Goal: Find specific page/section: Find specific page/section

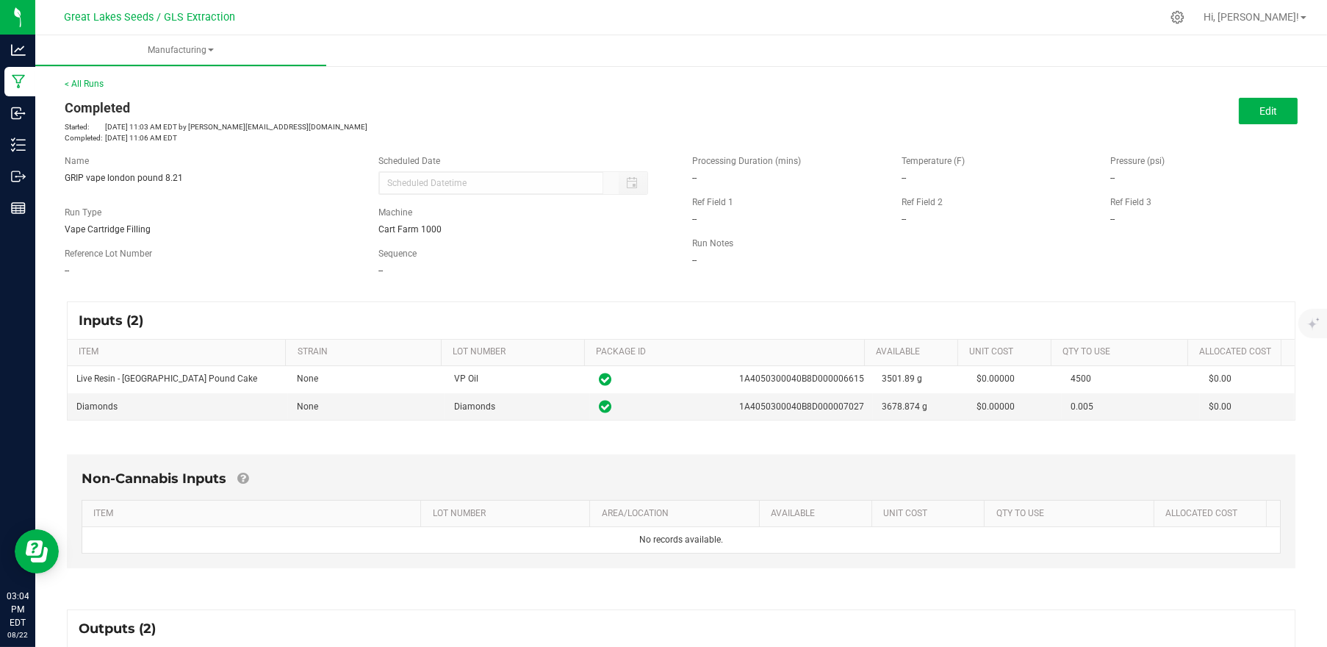
scroll to position [234, 0]
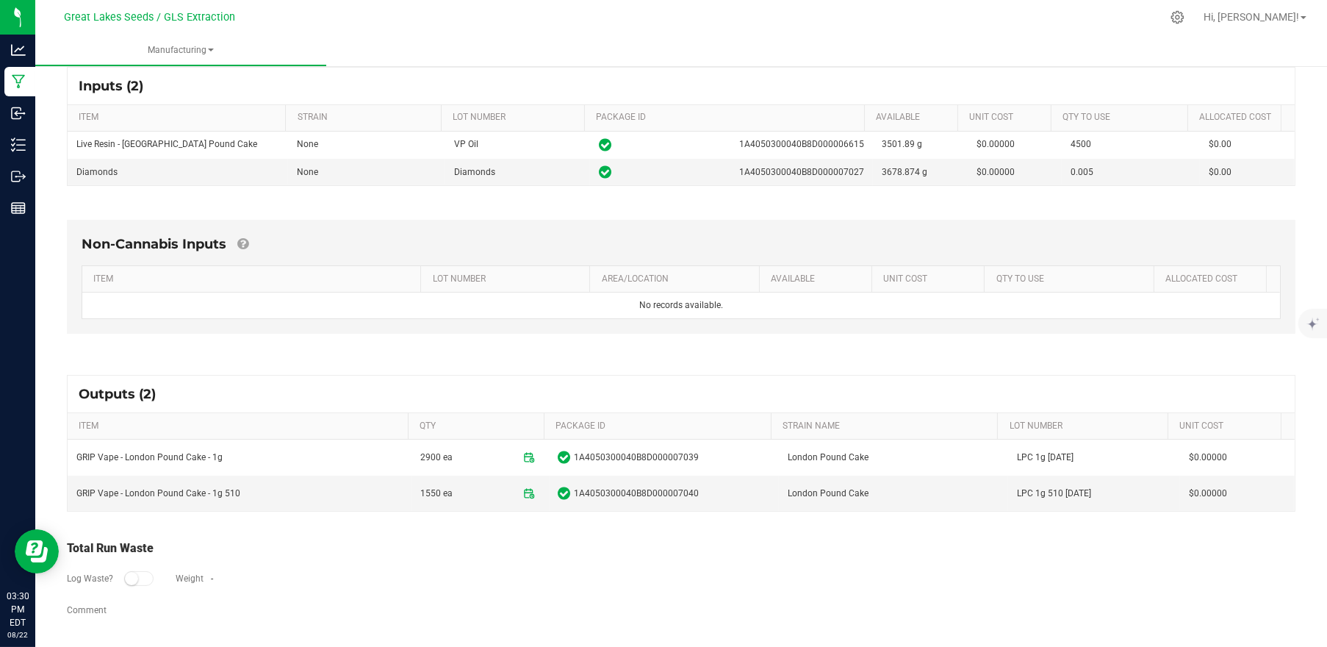
click at [65, 140] on div "Inputs (2) ITEM STRAIN LOT NUMBER PACKAGE ID AVAILABLE Unit Cost QTY TO USE All…" at bounding box center [681, 126] width 1255 height 145
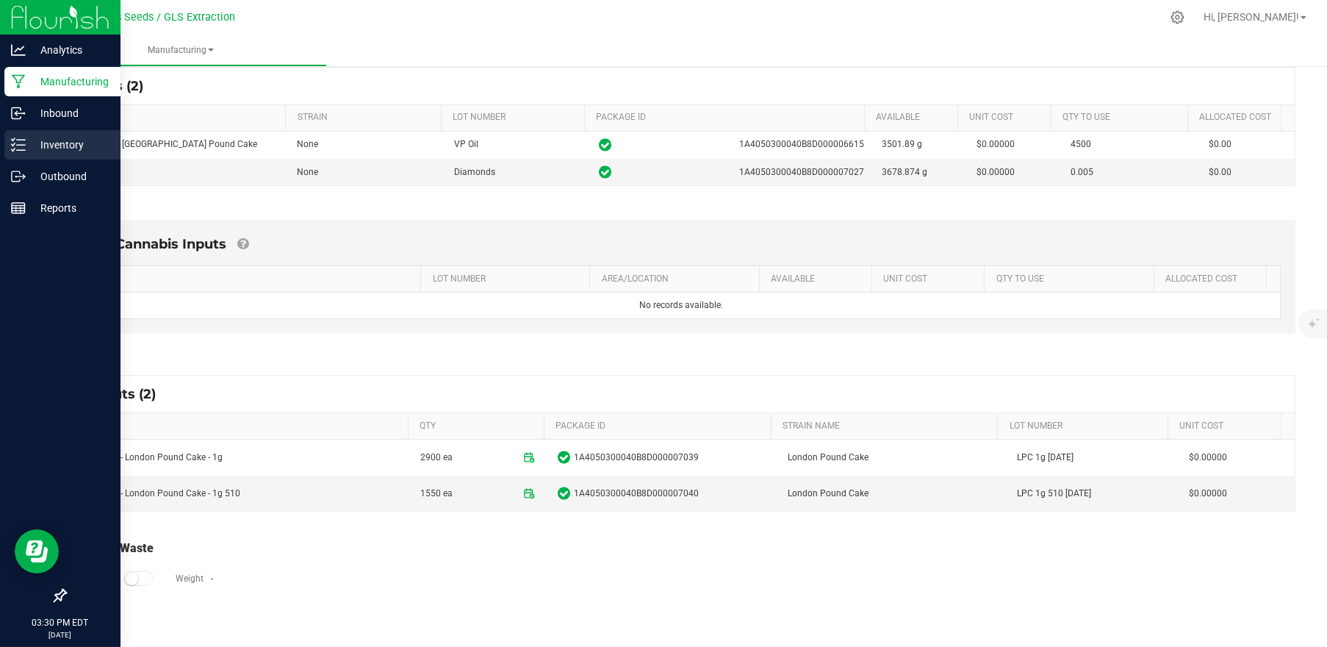
click at [54, 149] on p "Inventory" at bounding box center [70, 145] width 88 height 18
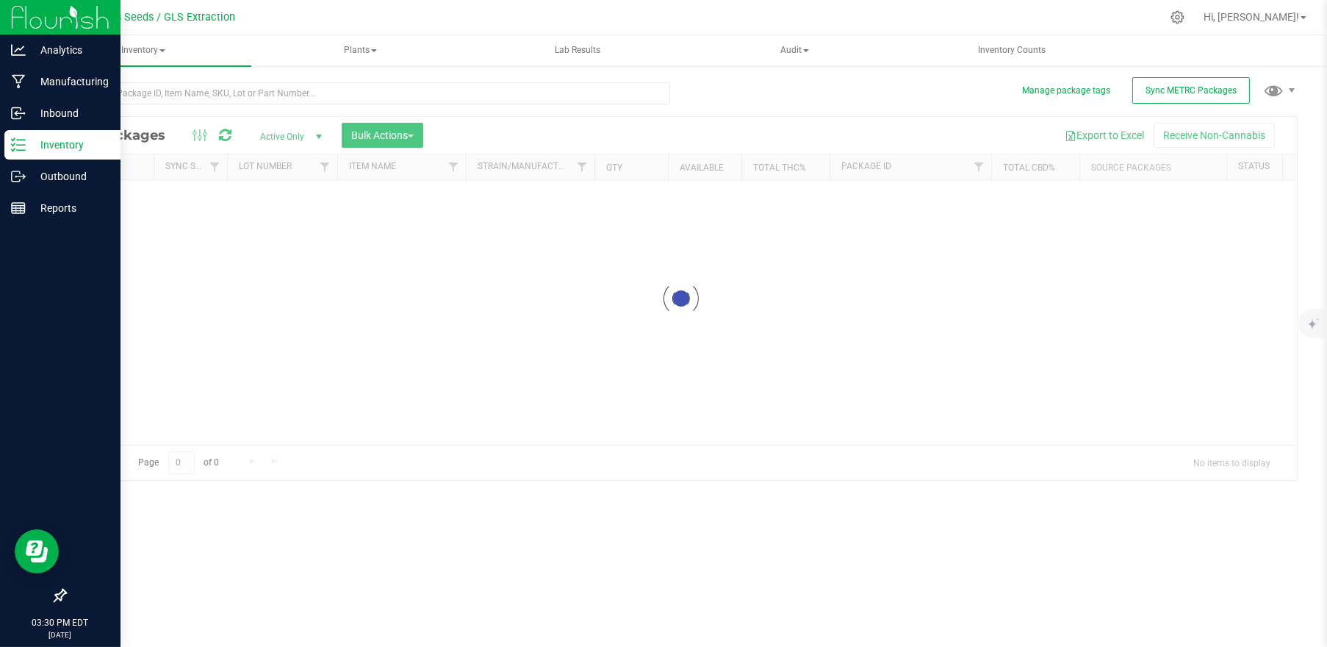
click at [78, 78] on p "Manufacturing" at bounding box center [70, 82] width 88 height 18
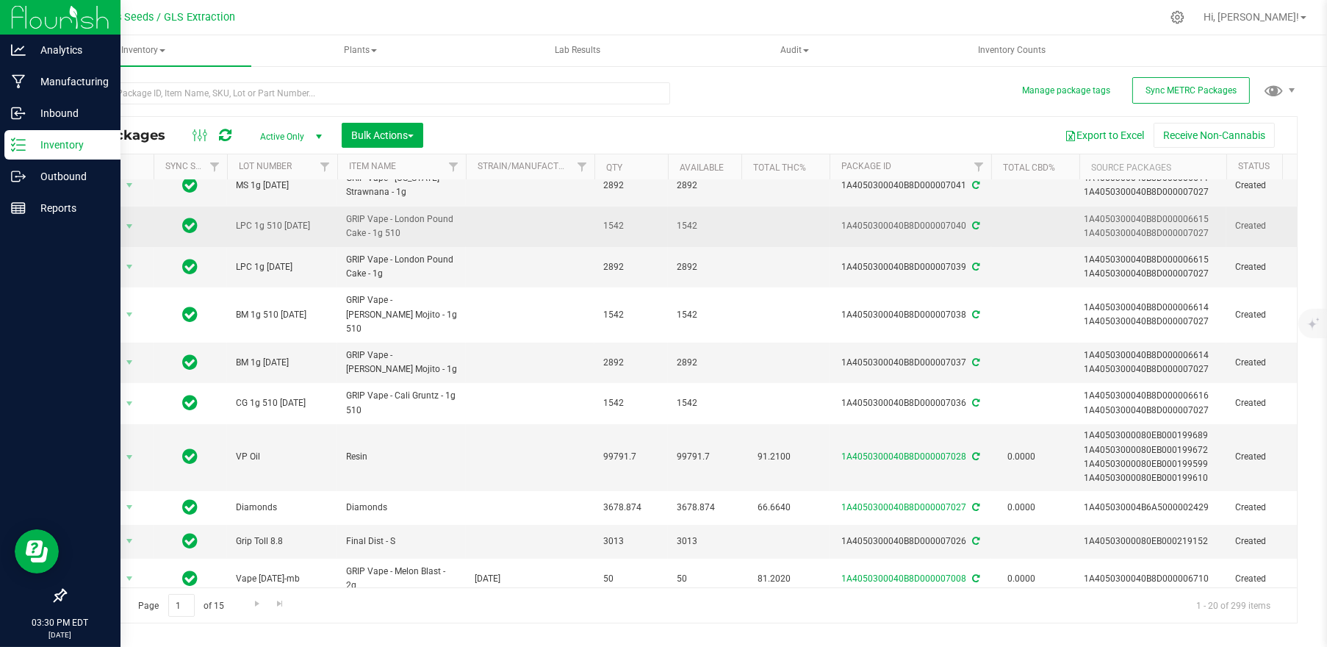
scroll to position [39, 0]
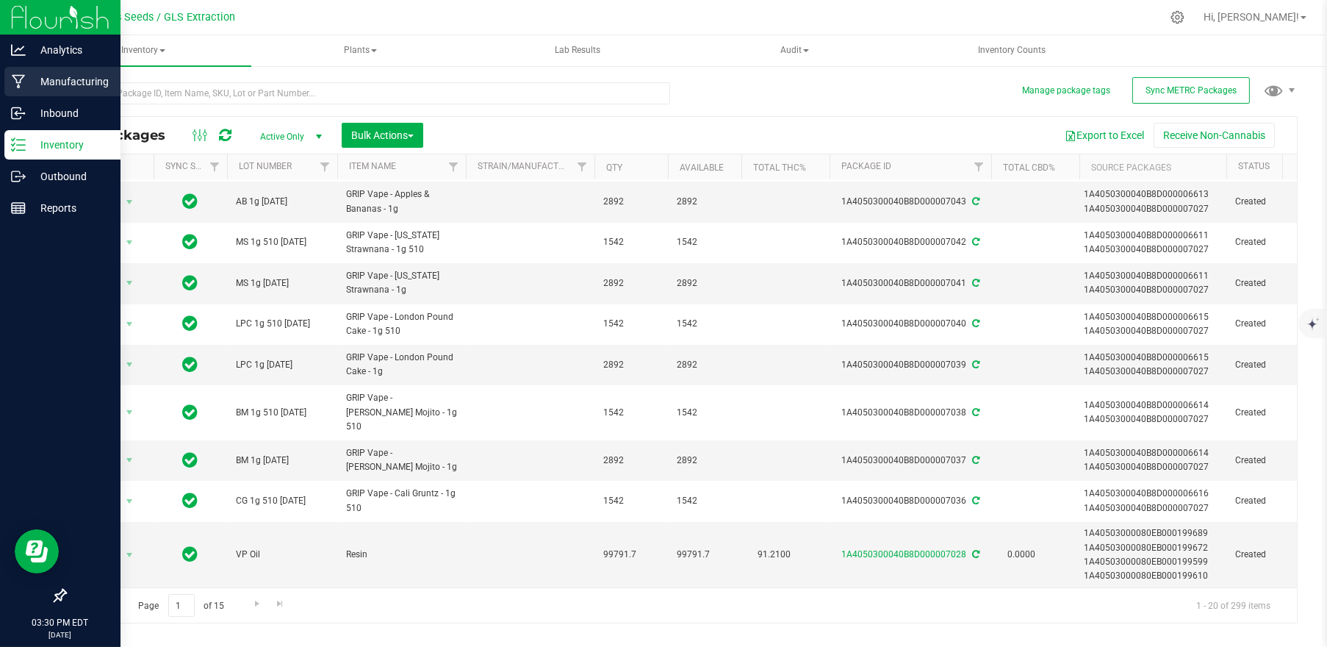
click at [59, 76] on p "Manufacturing" at bounding box center [70, 82] width 88 height 18
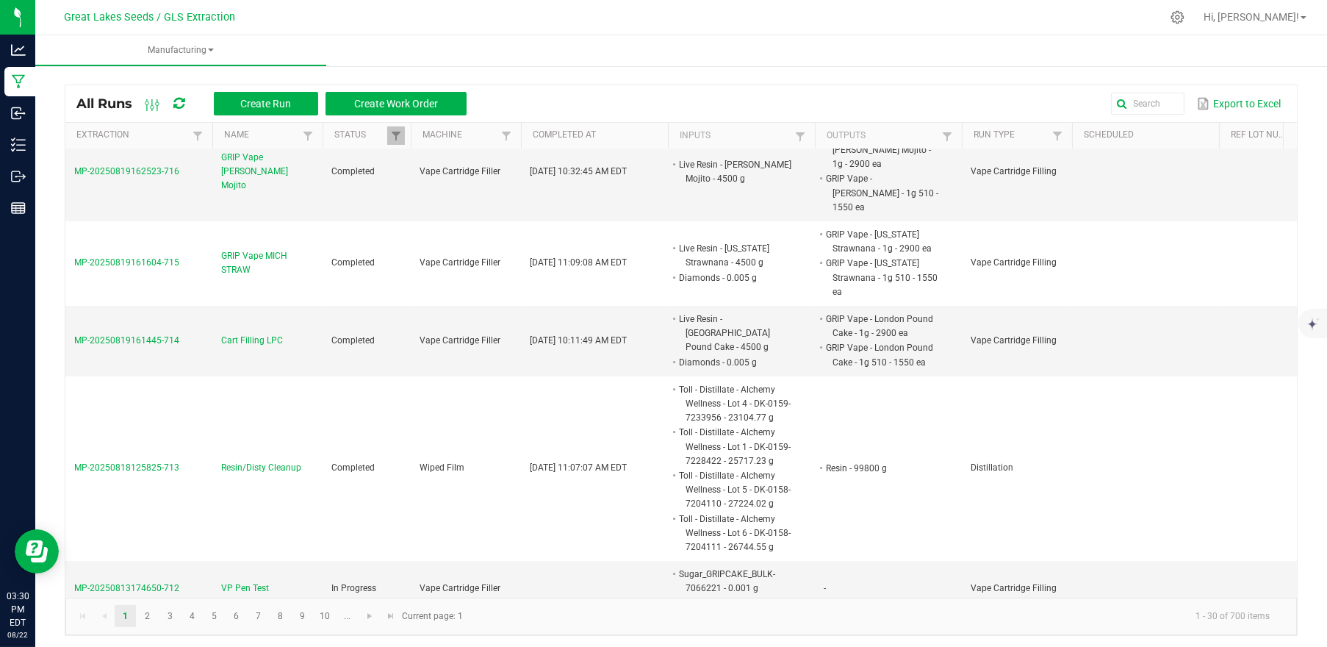
scroll to position [489, 0]
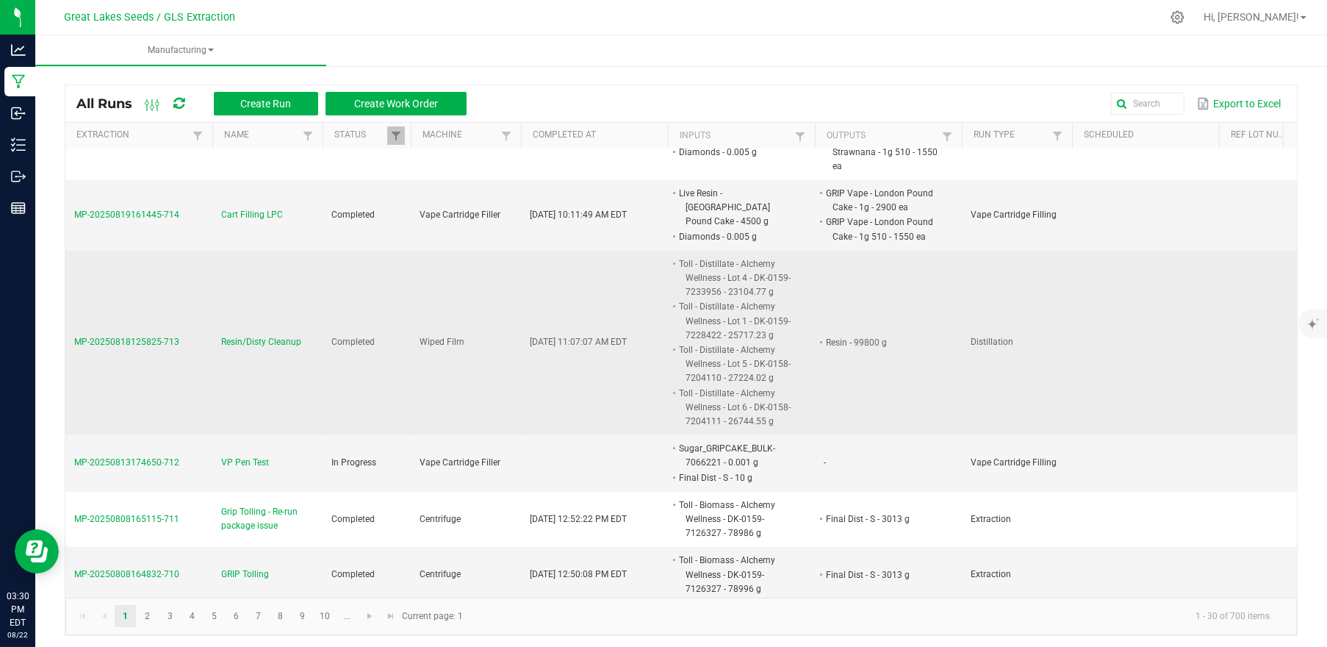
click at [143, 336] on span "MP-20250818125825-713" at bounding box center [126, 341] width 105 height 10
